Goal: Information Seeking & Learning: Learn about a topic

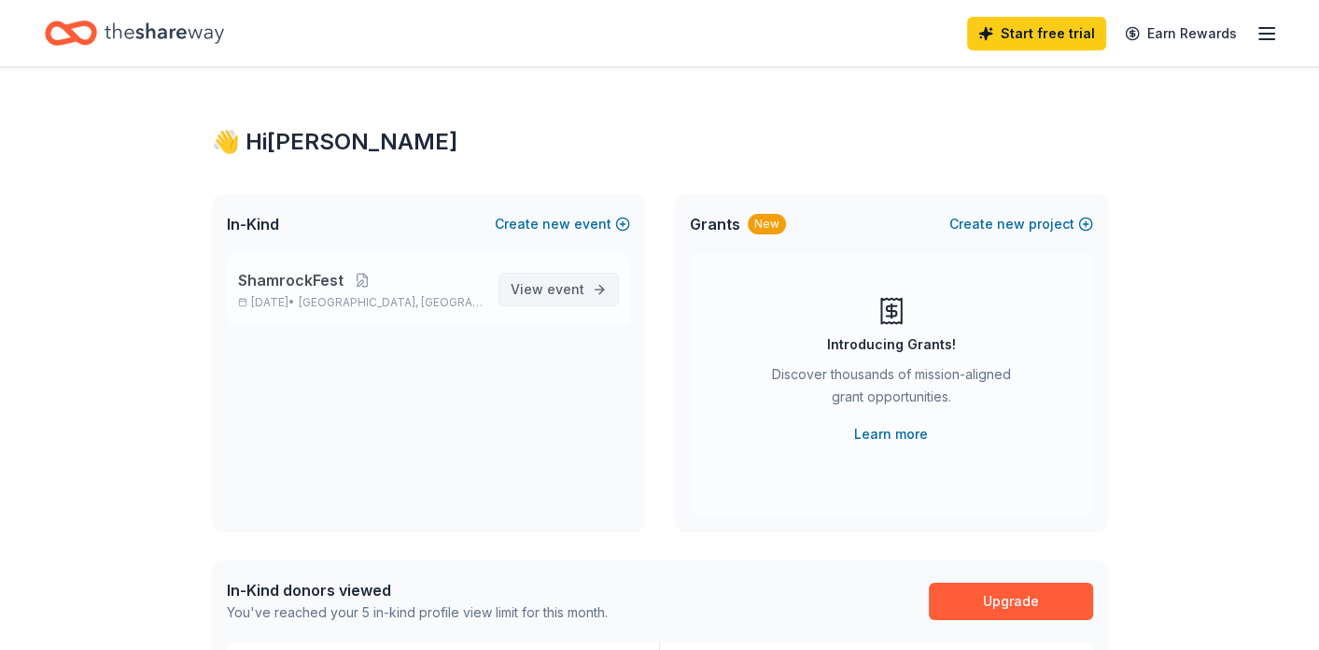
click at [528, 292] on span "View event" at bounding box center [548, 289] width 74 height 22
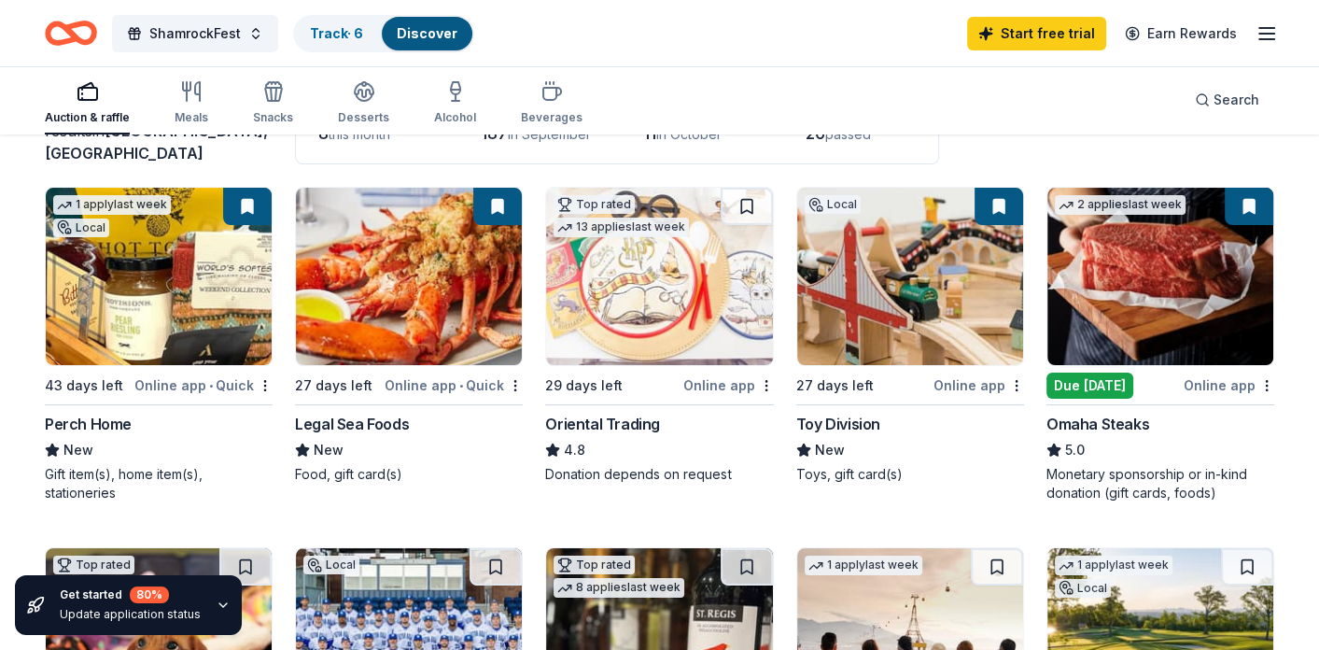
scroll to position [146, 0]
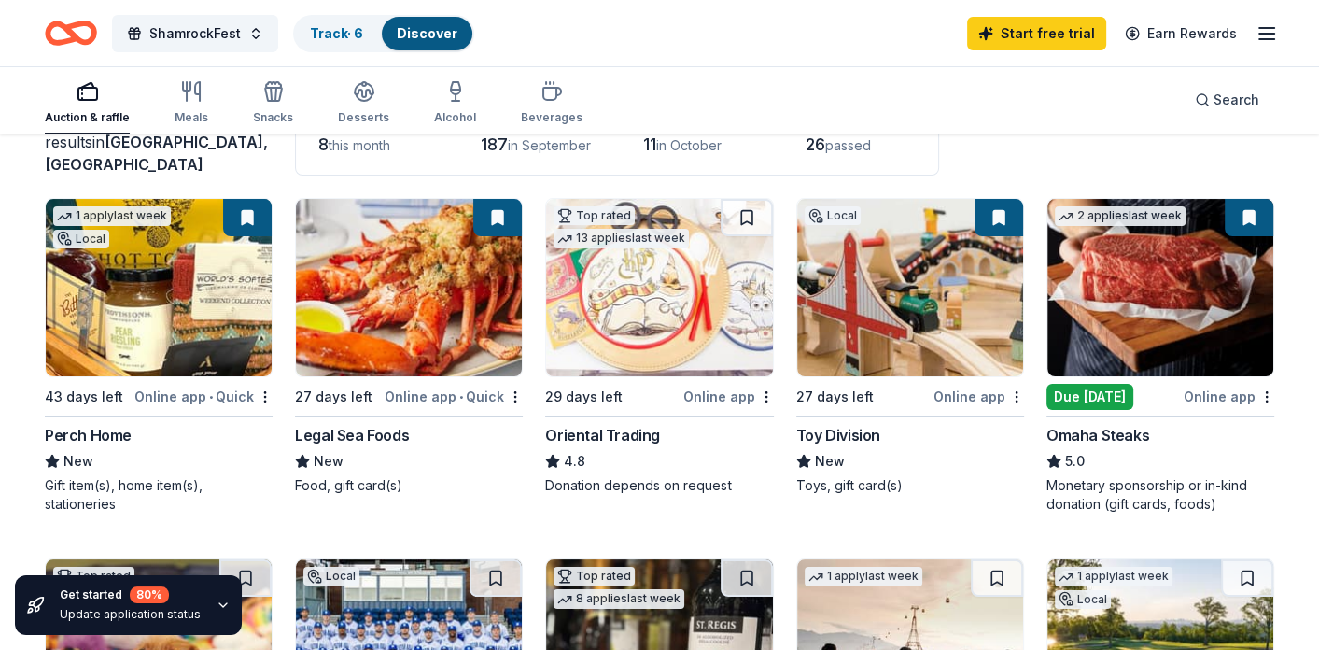
click at [923, 61] on div "ShamrockFest Track · 6 Discover Start free trial Earn Rewards" at bounding box center [659, 33] width 1319 height 66
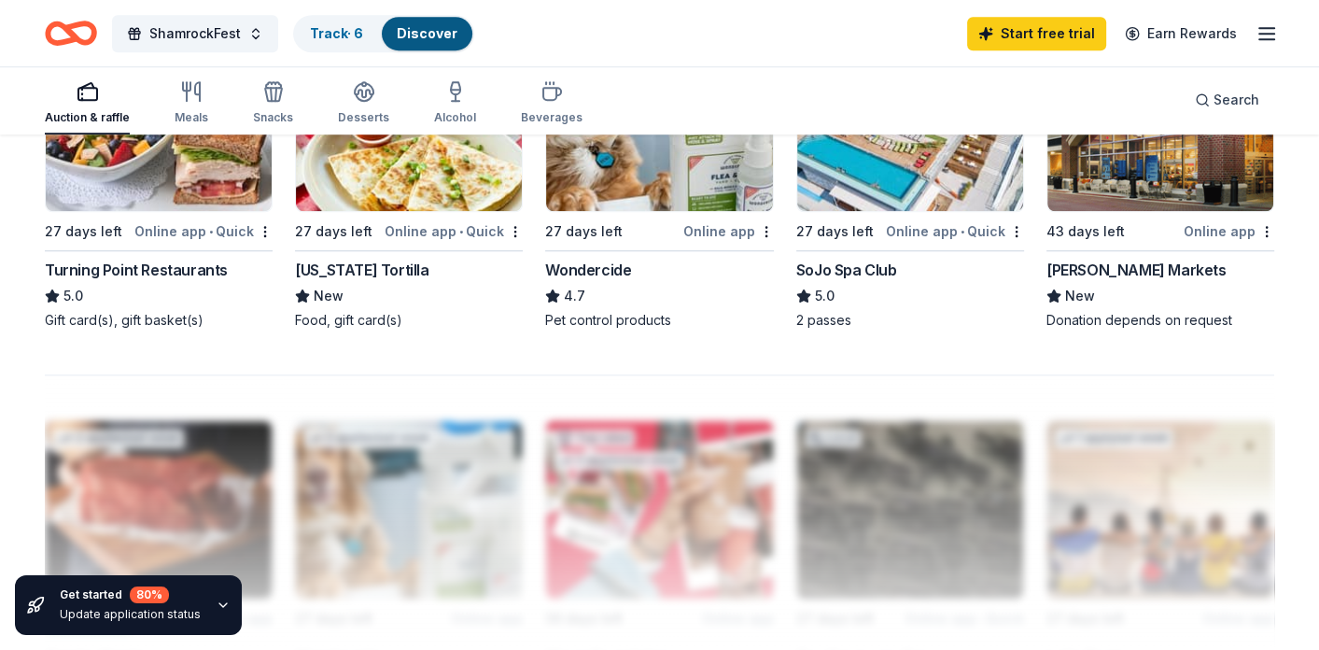
scroll to position [1527, 0]
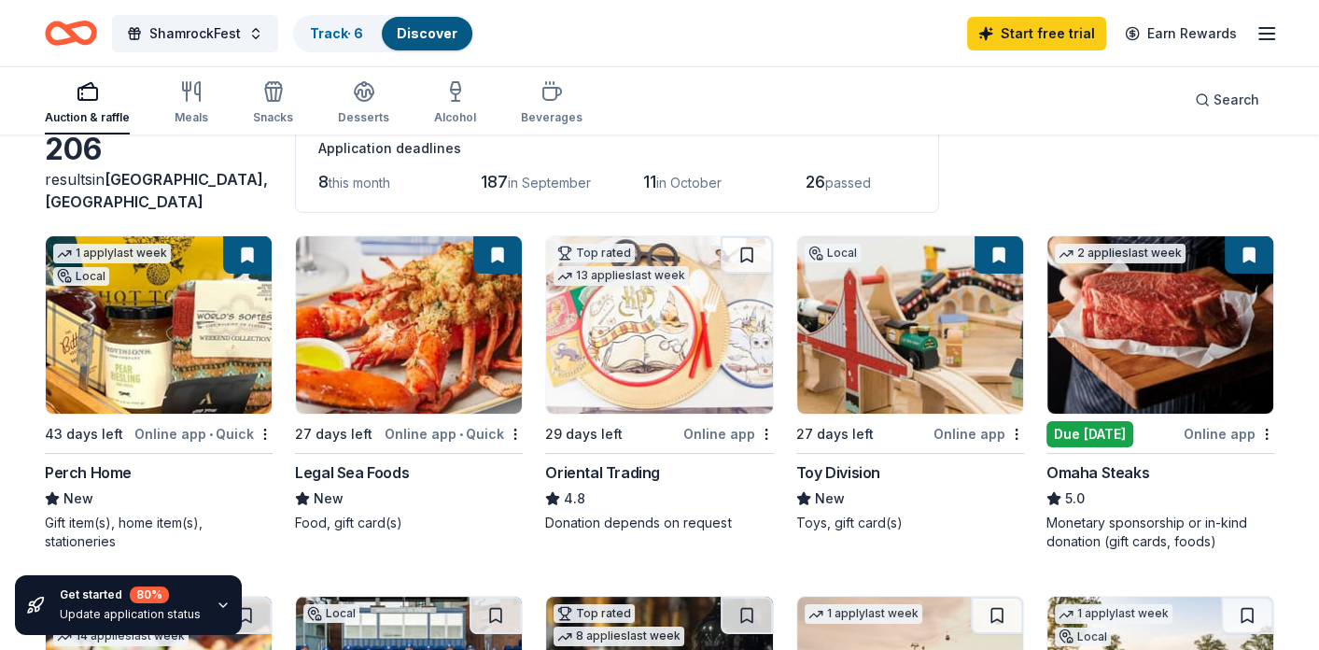
scroll to position [71, 0]
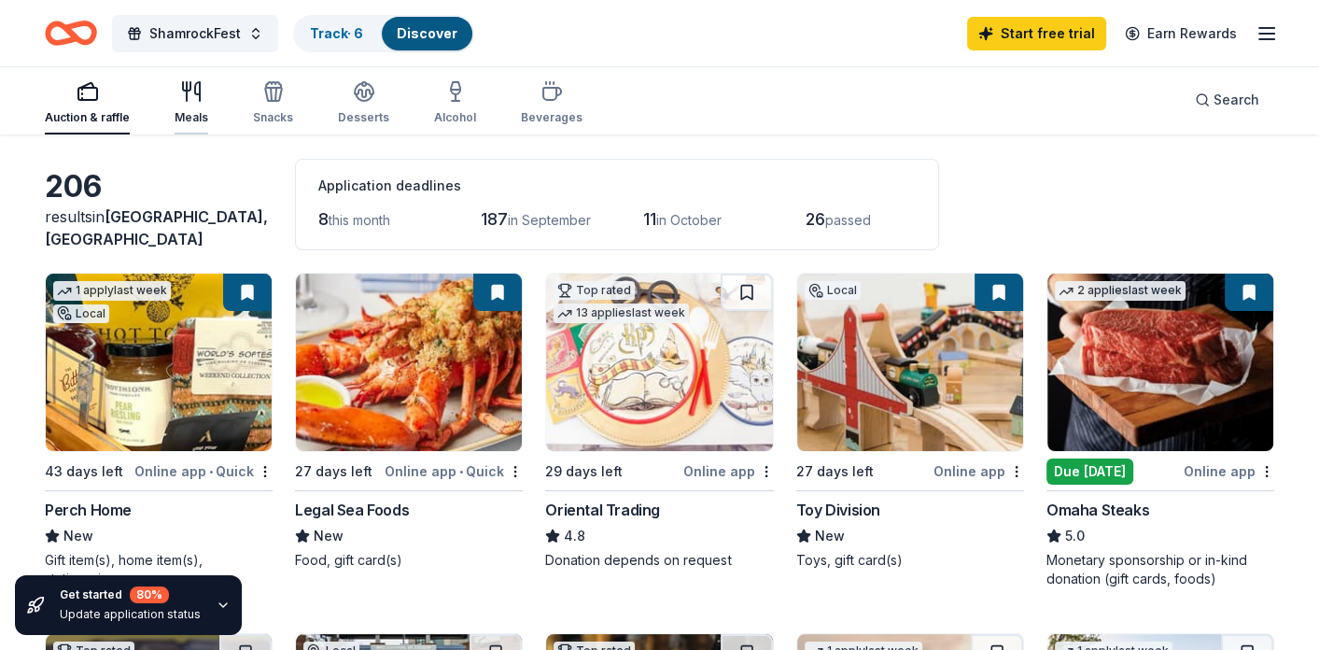
click at [187, 113] on div "Meals" at bounding box center [192, 117] width 34 height 15
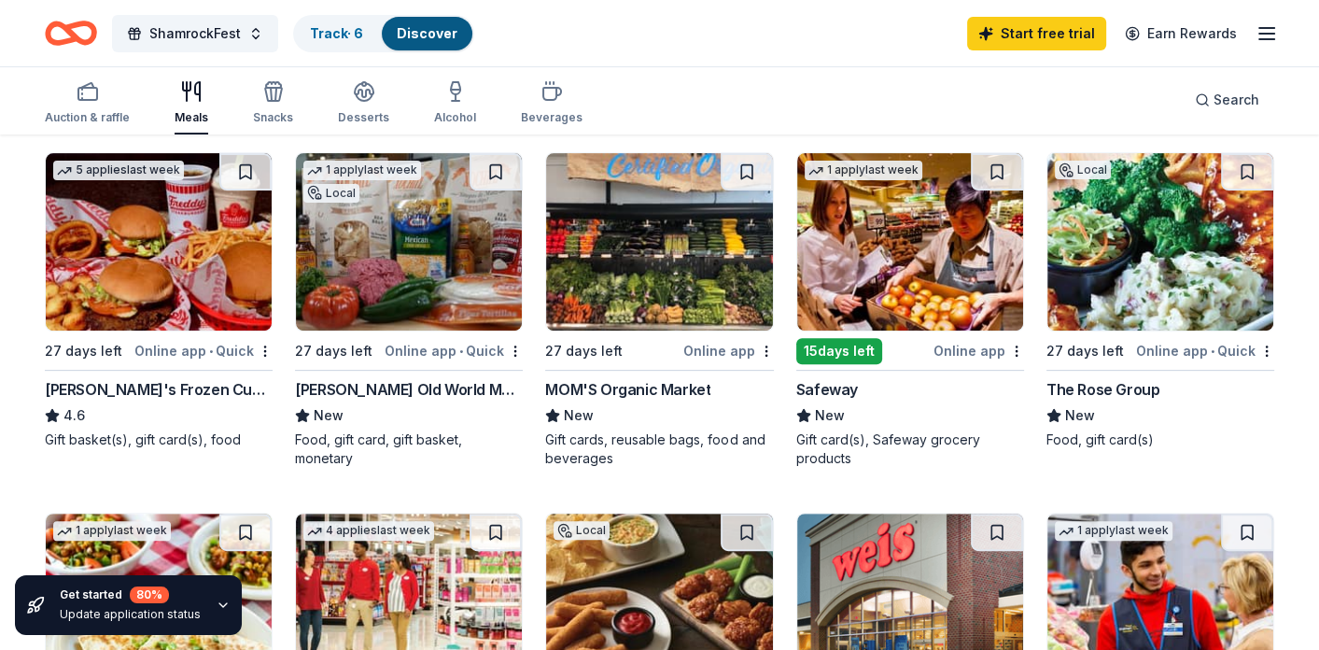
scroll to position [560, 0]
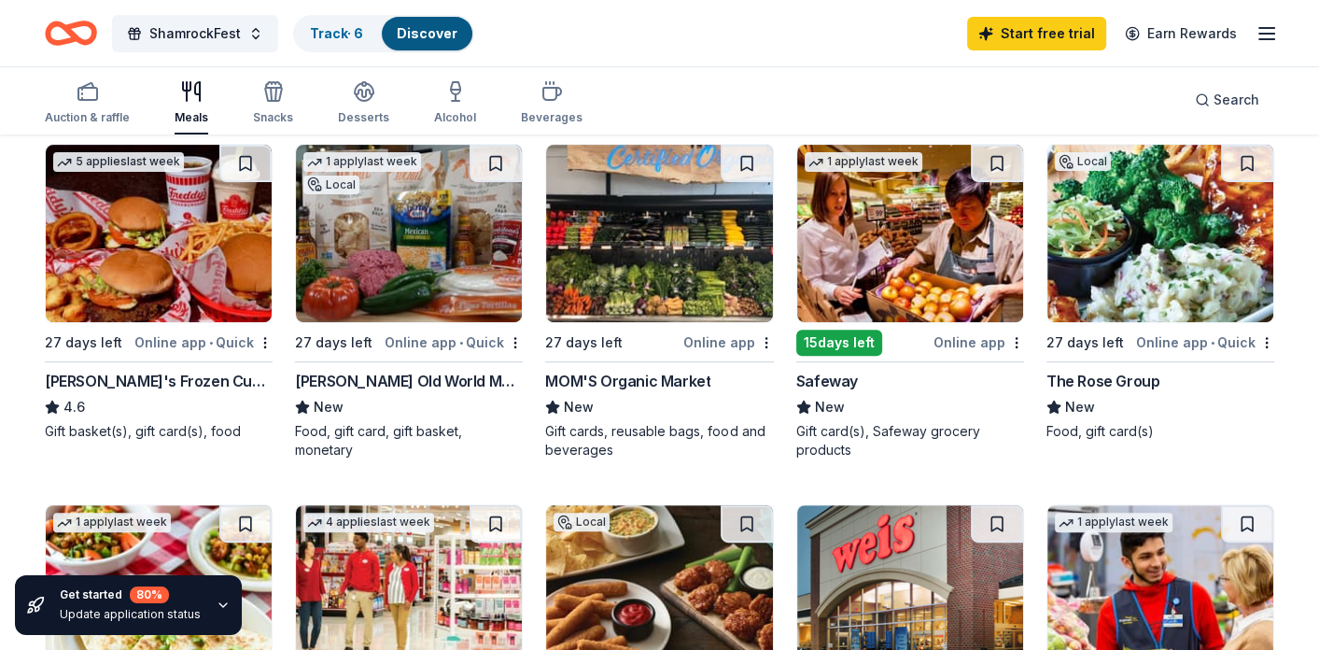
click at [392, 378] on div "[PERSON_NAME] Old World Market" at bounding box center [409, 381] width 228 height 22
click at [1232, 433] on div "Food, gift card(s)" at bounding box center [1160, 431] width 228 height 19
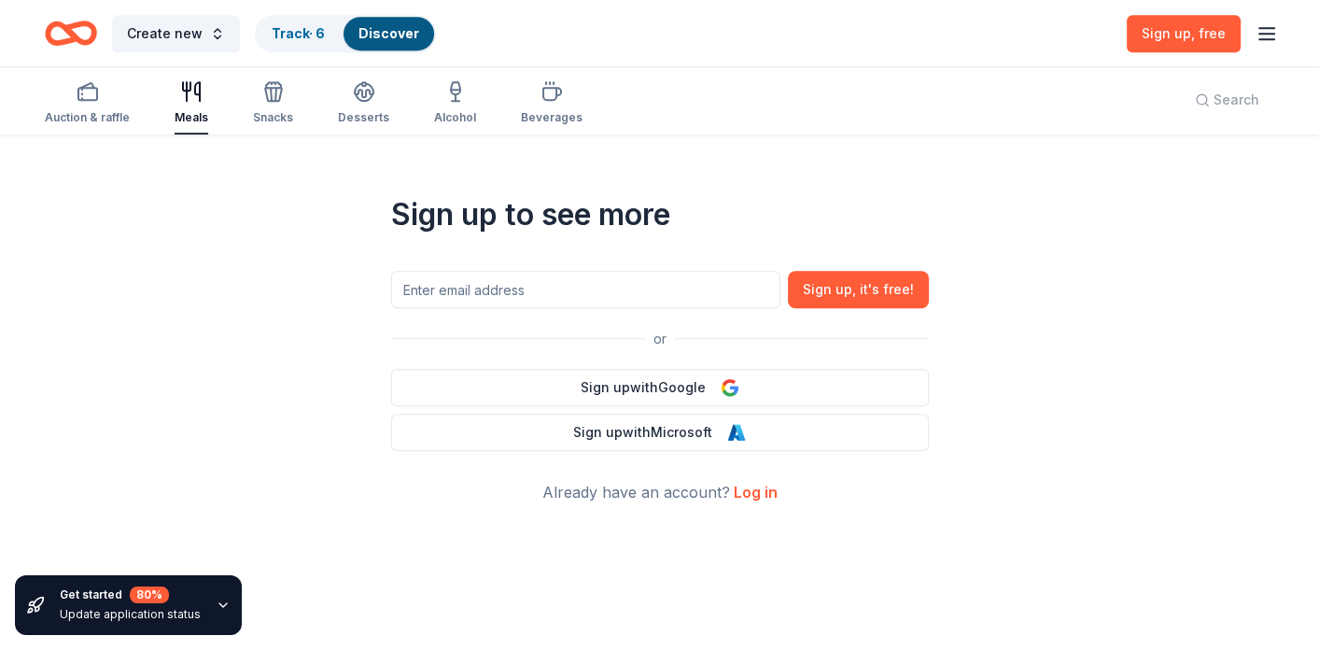
scroll to position [1551, 0]
click at [350, 122] on div "Desserts" at bounding box center [363, 117] width 51 height 15
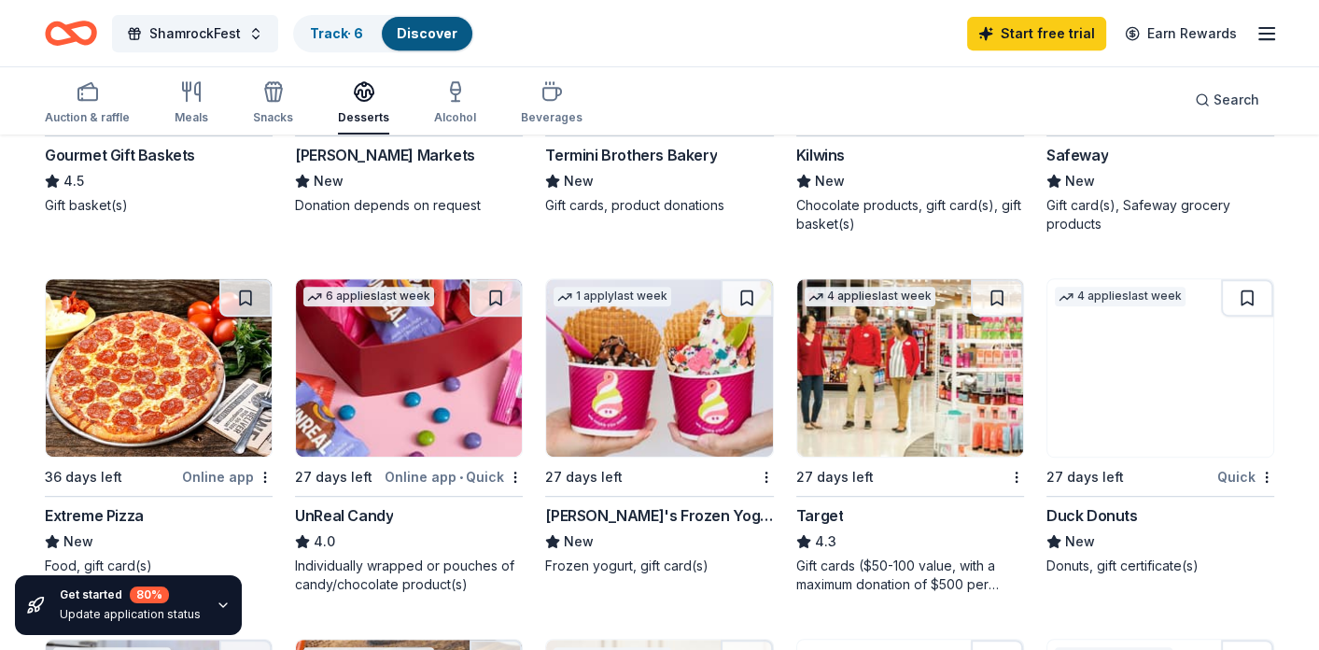
scroll to position [784, 0]
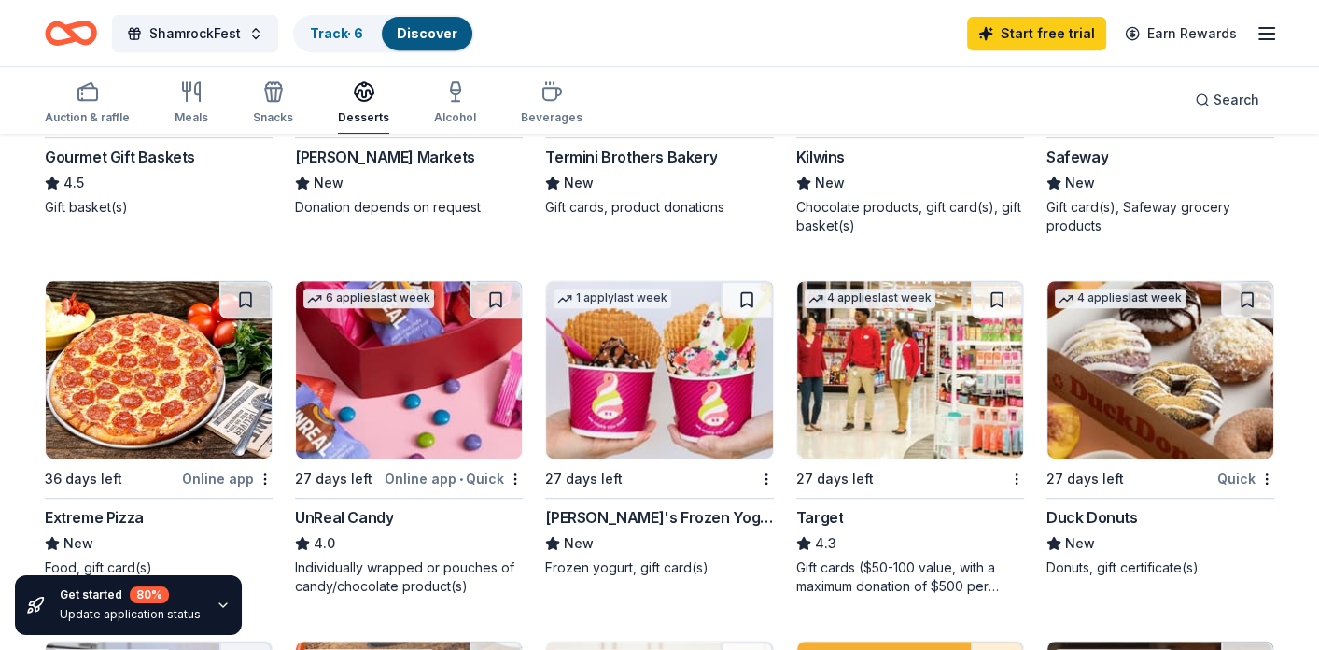
click at [1293, 452] on div "28 results in [GEOGRAPHIC_DATA], [GEOGRAPHIC_DATA] Application deadlines 1 this…" at bounding box center [659, 550] width 1319 height 2397
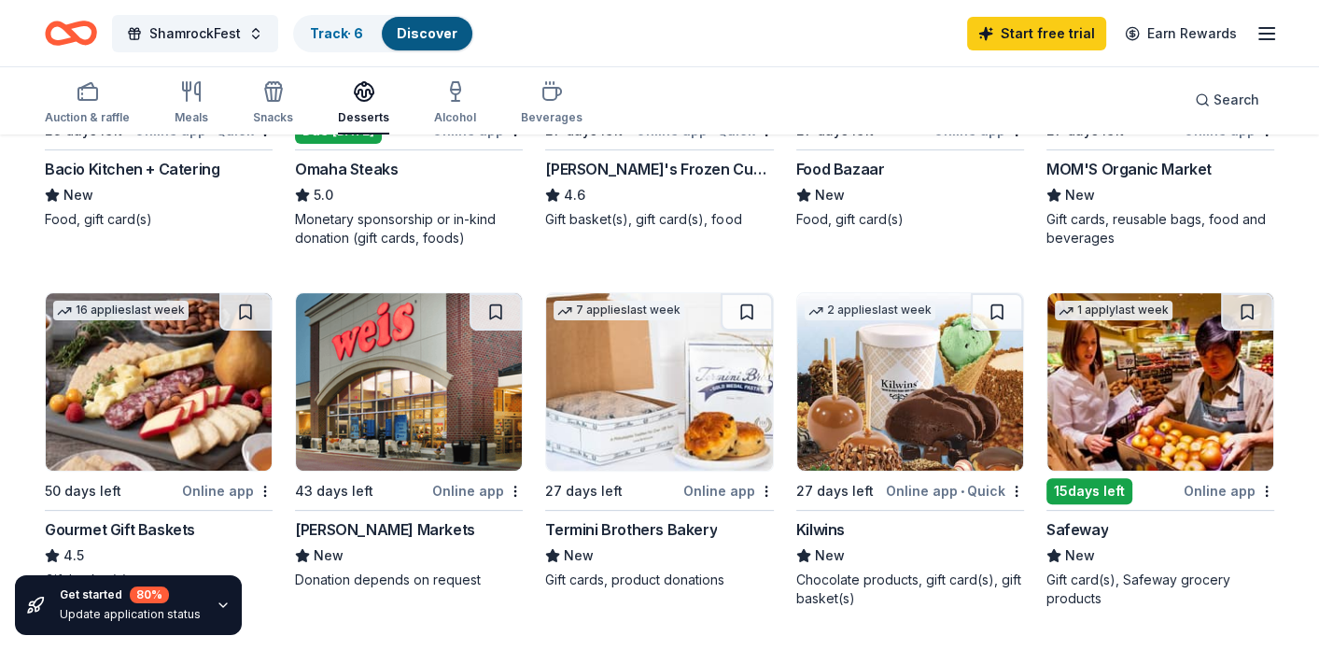
scroll to position [411, 0]
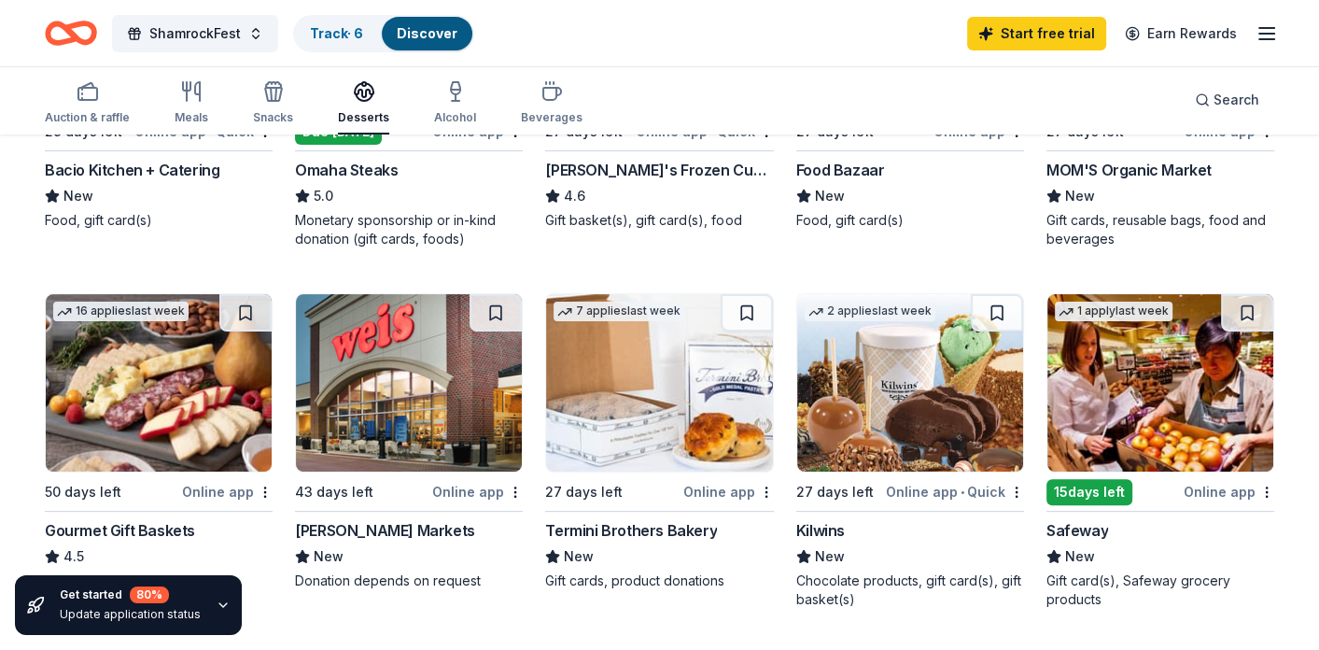
click at [393, 374] on img at bounding box center [409, 382] width 226 height 177
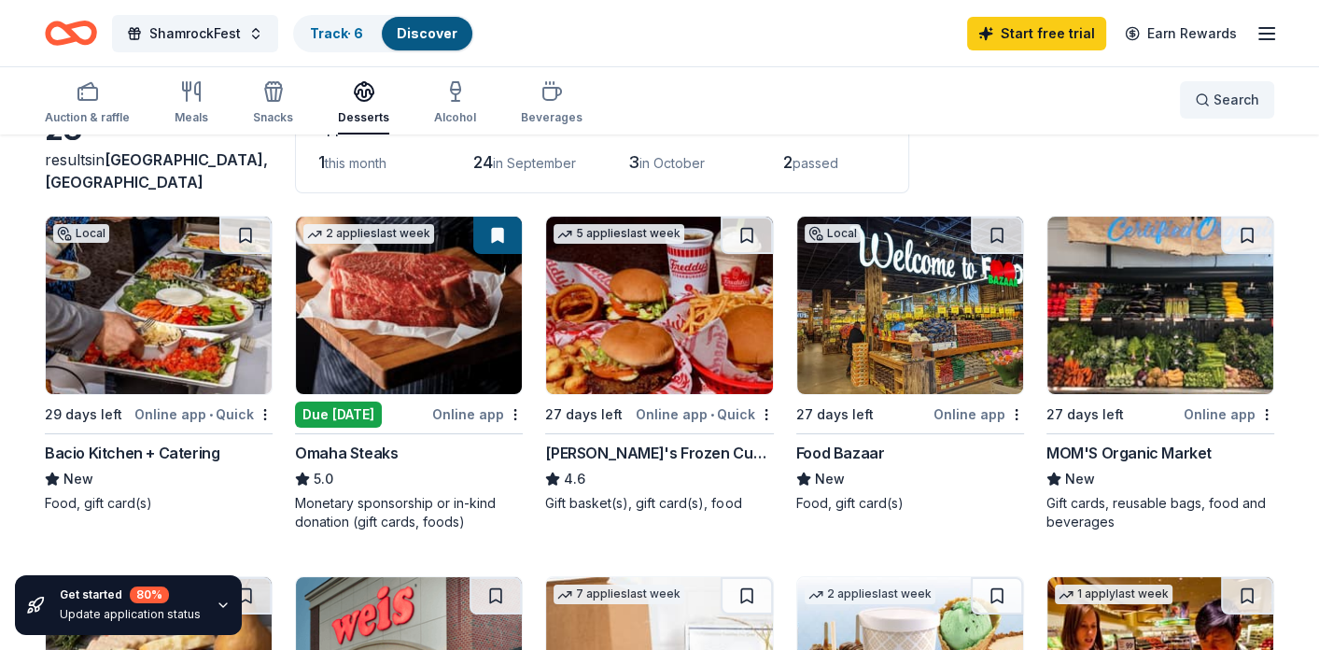
scroll to position [97, 0]
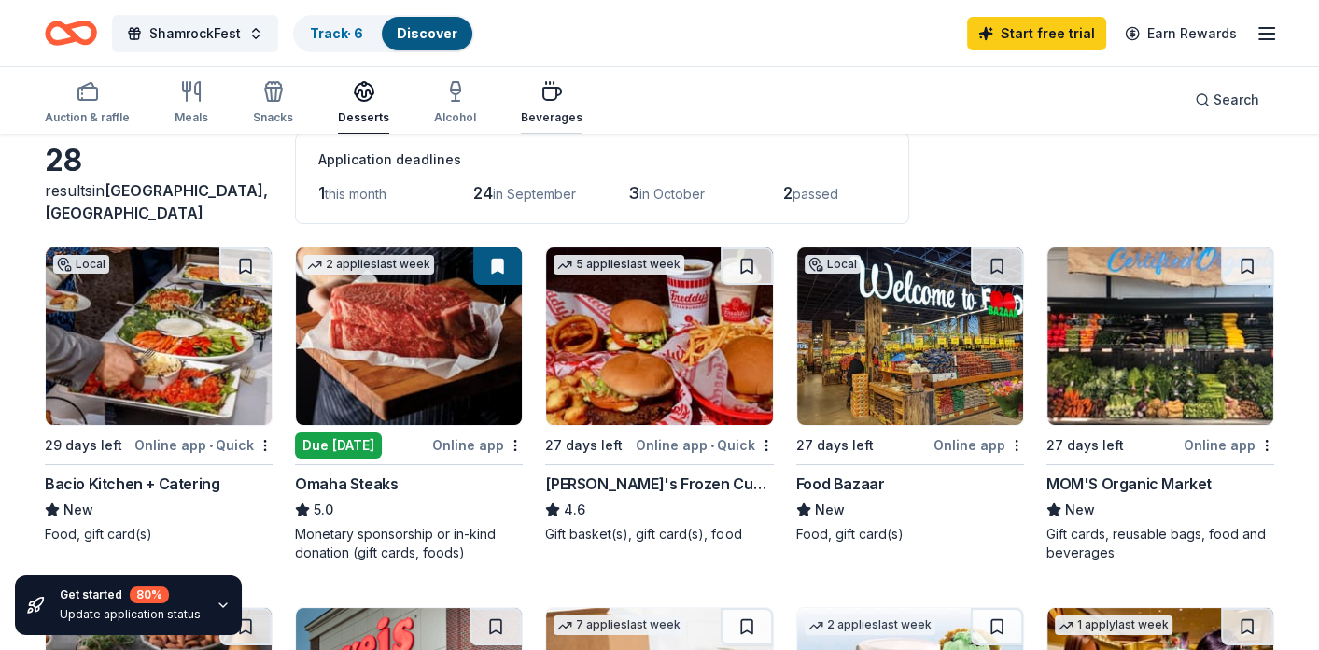
click at [543, 88] on icon "button" at bounding box center [552, 94] width 18 height 12
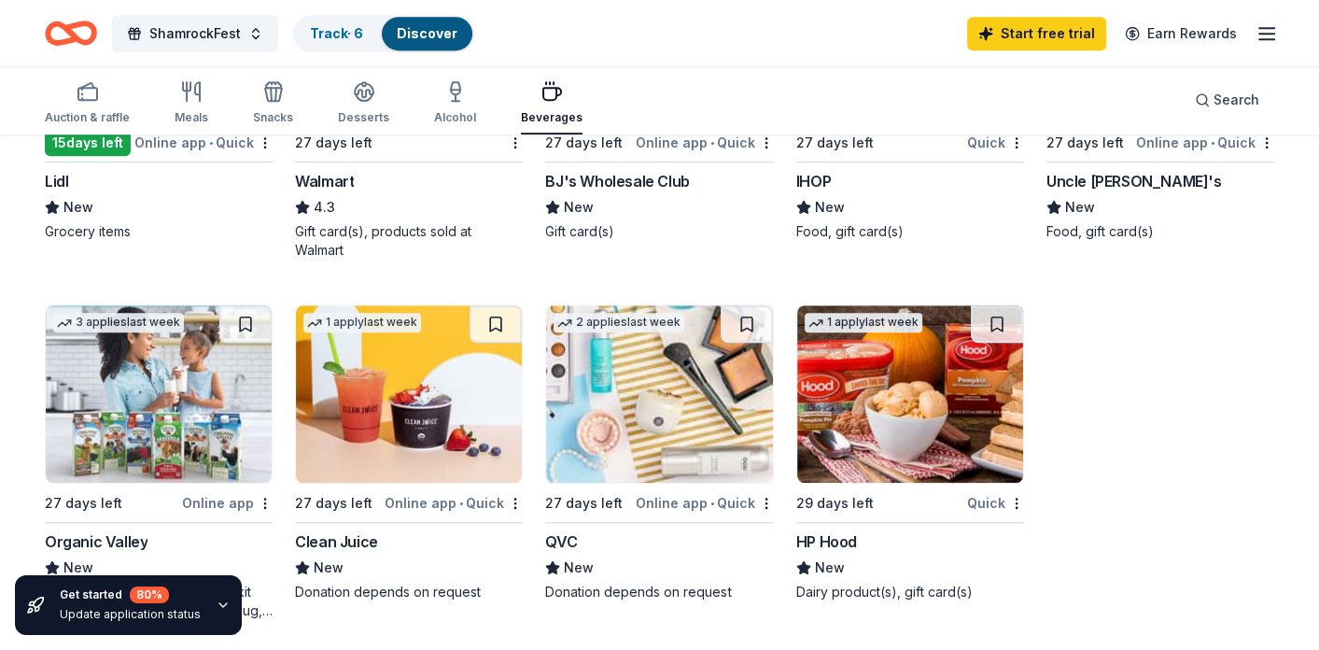
scroll to position [1083, 0]
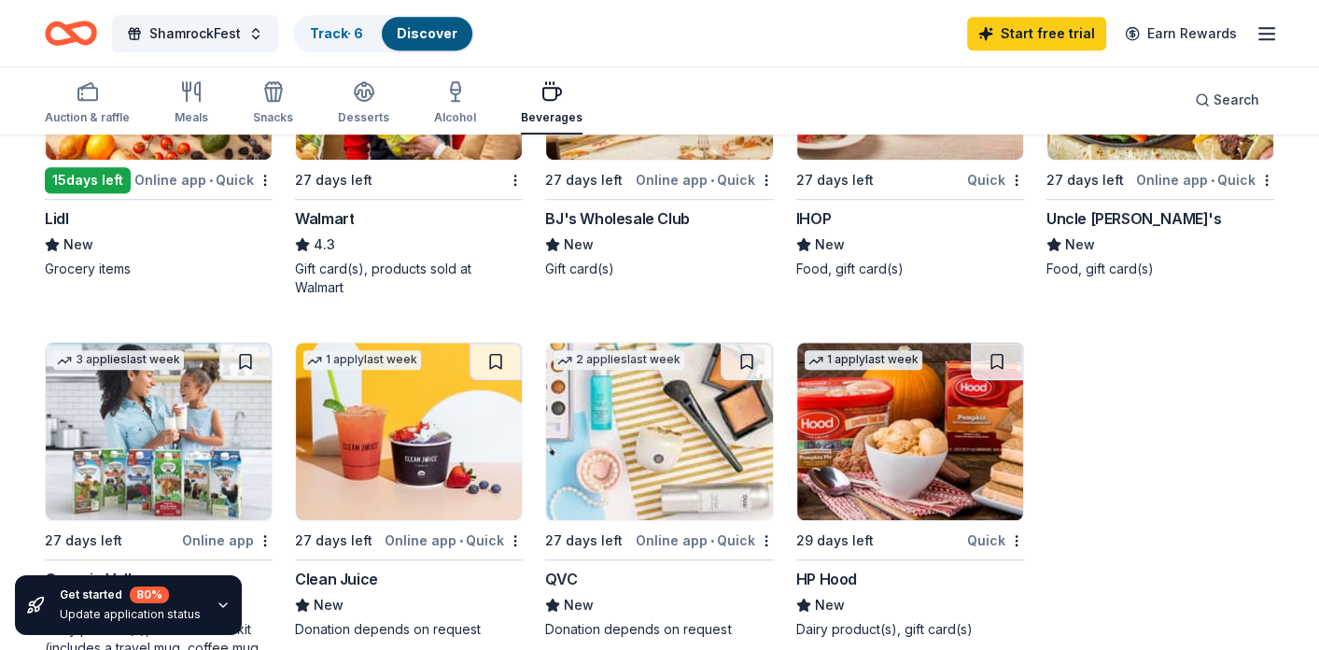
click at [638, 613] on div "New" at bounding box center [659, 605] width 228 height 22
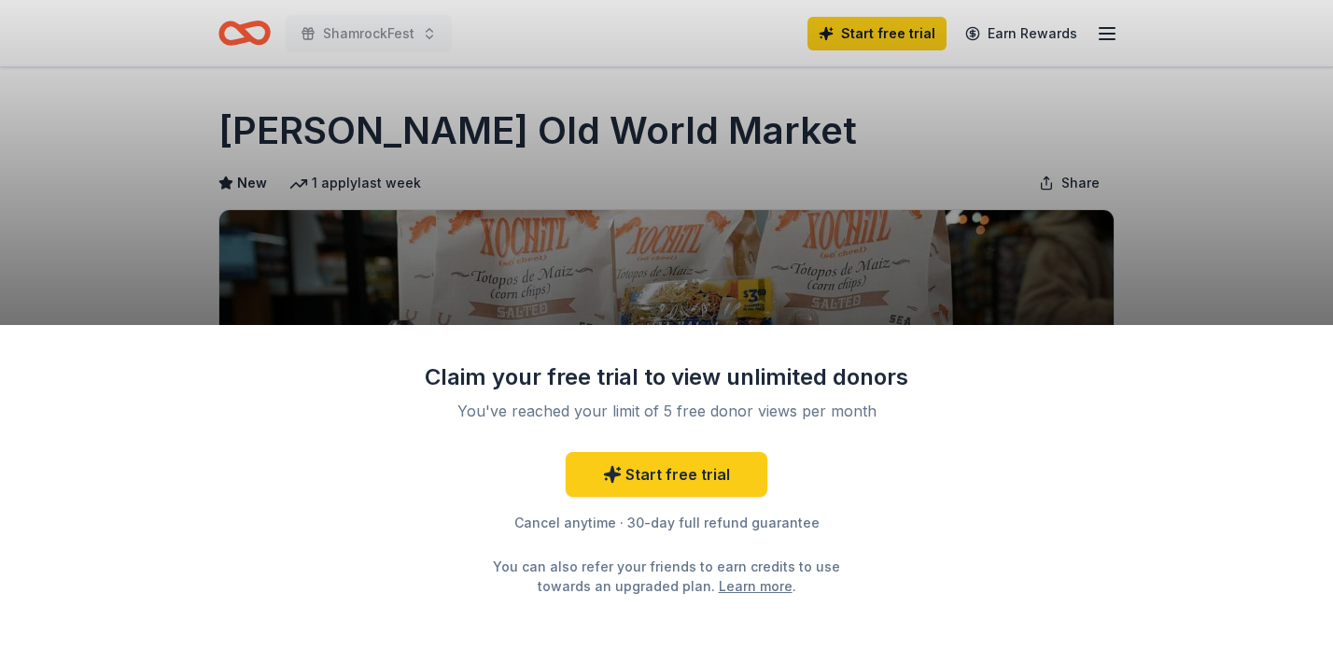
click at [1281, 136] on div "Claim your free trial to view unlimited donors You've reached your limit of 5 f…" at bounding box center [666, 325] width 1333 height 650
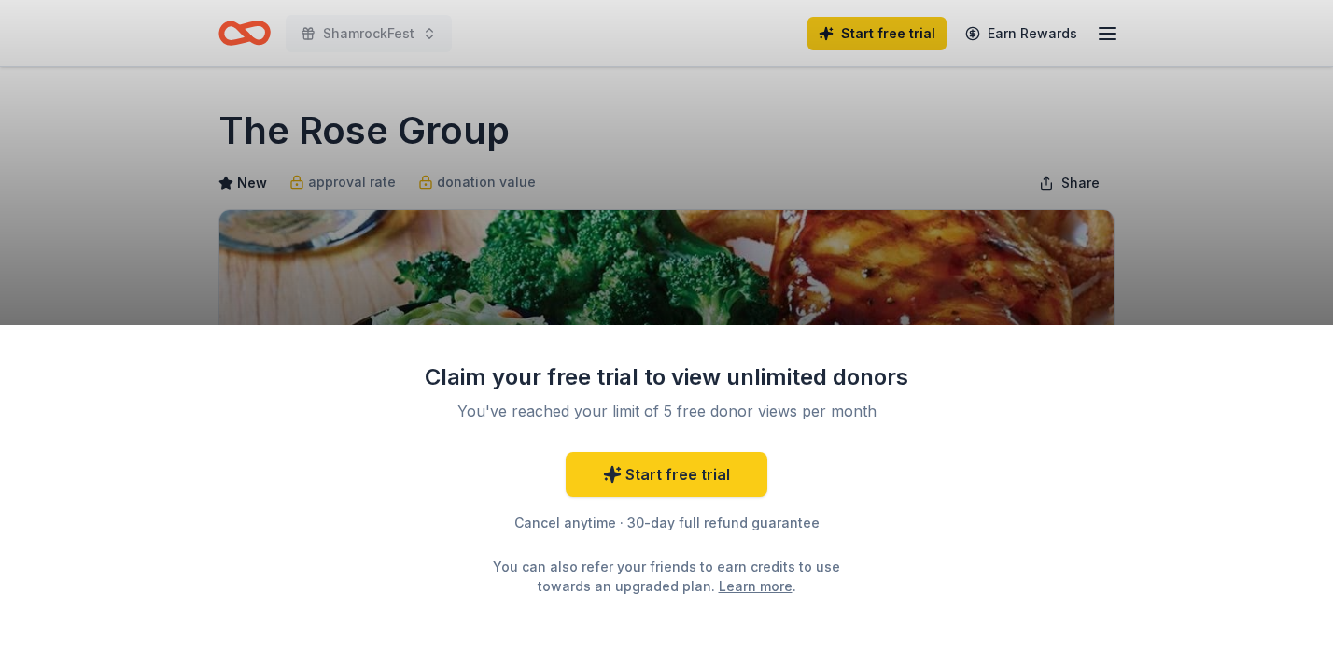
click at [1259, 193] on div "Claim your free trial to view unlimited donors You've reached your limit of 5 f…" at bounding box center [666, 325] width 1333 height 650
click at [1206, 268] on div "Claim your free trial to view unlimited donors You've reached your limit of 5 f…" at bounding box center [666, 325] width 1333 height 650
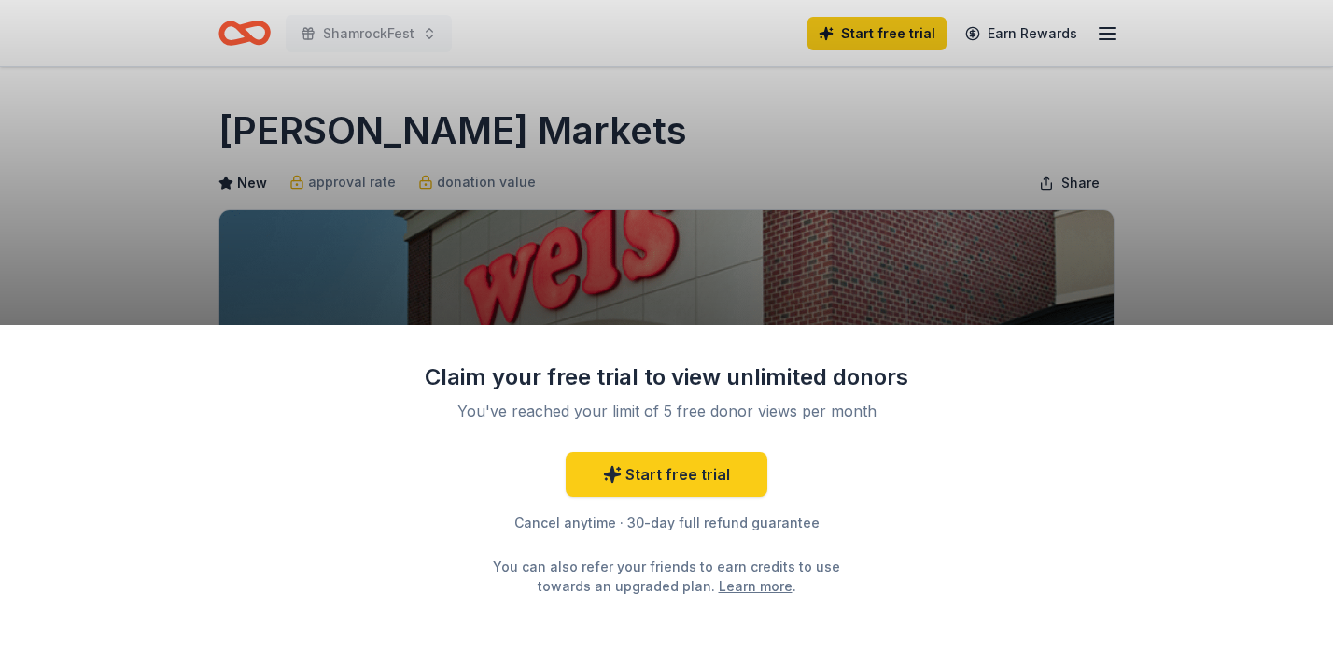
click at [721, 68] on div "Claim your free trial to view unlimited donors You've reached your limit of 5 f…" at bounding box center [666, 325] width 1333 height 650
